Goal: Transaction & Acquisition: Purchase product/service

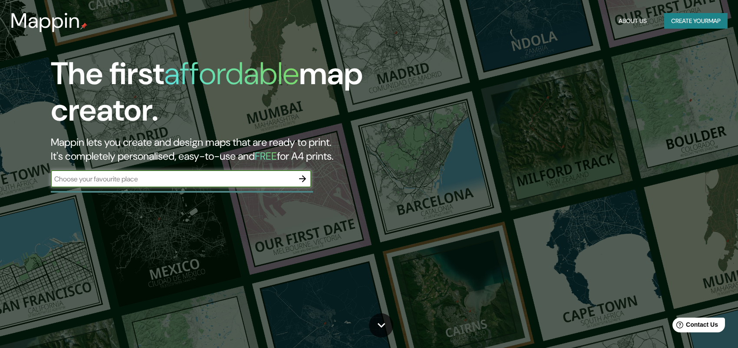
click at [273, 182] on input "text" at bounding box center [172, 179] width 243 height 10
type input "[GEOGRAPHIC_DATA]"
click at [298, 178] on icon "button" at bounding box center [302, 179] width 10 height 10
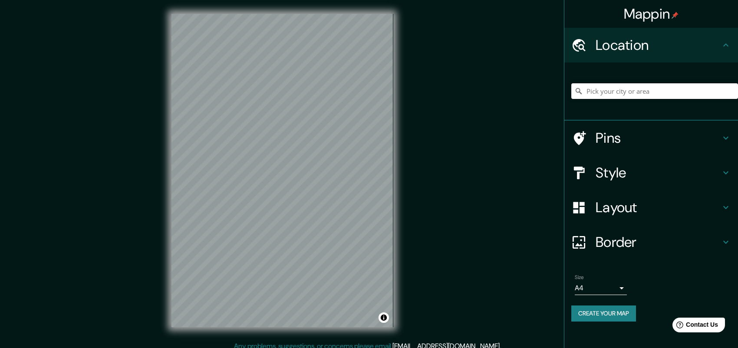
click at [640, 95] on input "Pick your city or area" at bounding box center [654, 91] width 167 height 16
type input "c"
type input "h"
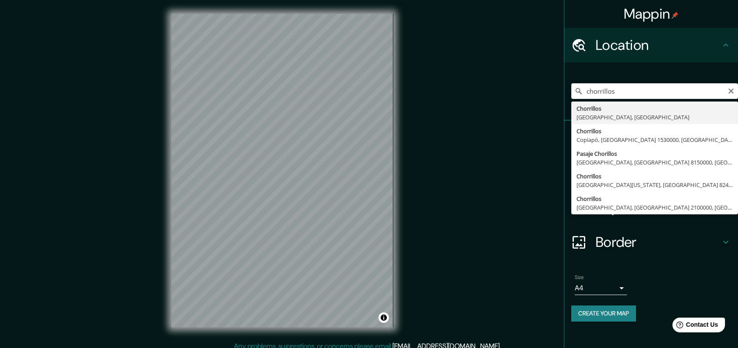
type input "Chorrillos, [GEOGRAPHIC_DATA], [GEOGRAPHIC_DATA]"
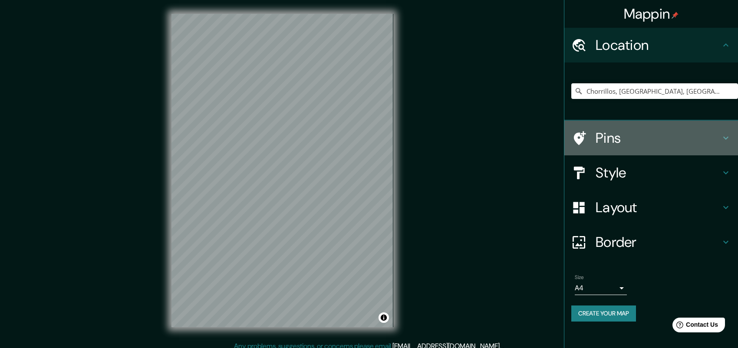
click at [655, 144] on h4 "Pins" at bounding box center [658, 137] width 125 height 17
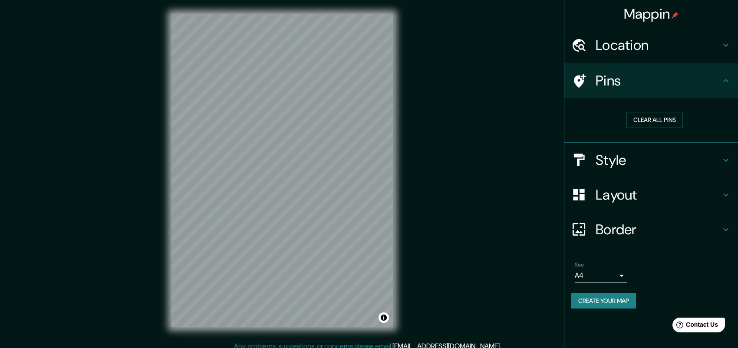
click at [660, 81] on h4 "Pins" at bounding box center [658, 80] width 125 height 17
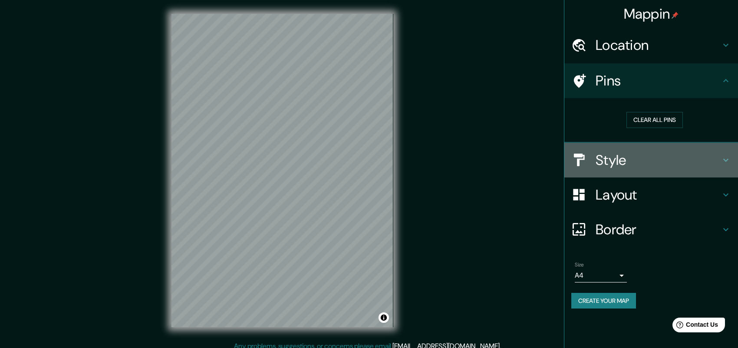
click at [663, 154] on h4 "Style" at bounding box center [658, 160] width 125 height 17
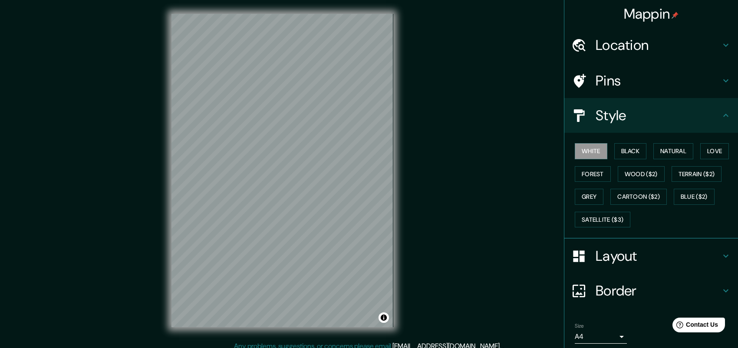
click at [669, 114] on h4 "Style" at bounding box center [658, 115] width 125 height 17
